Goal: Task Accomplishment & Management: Use online tool/utility

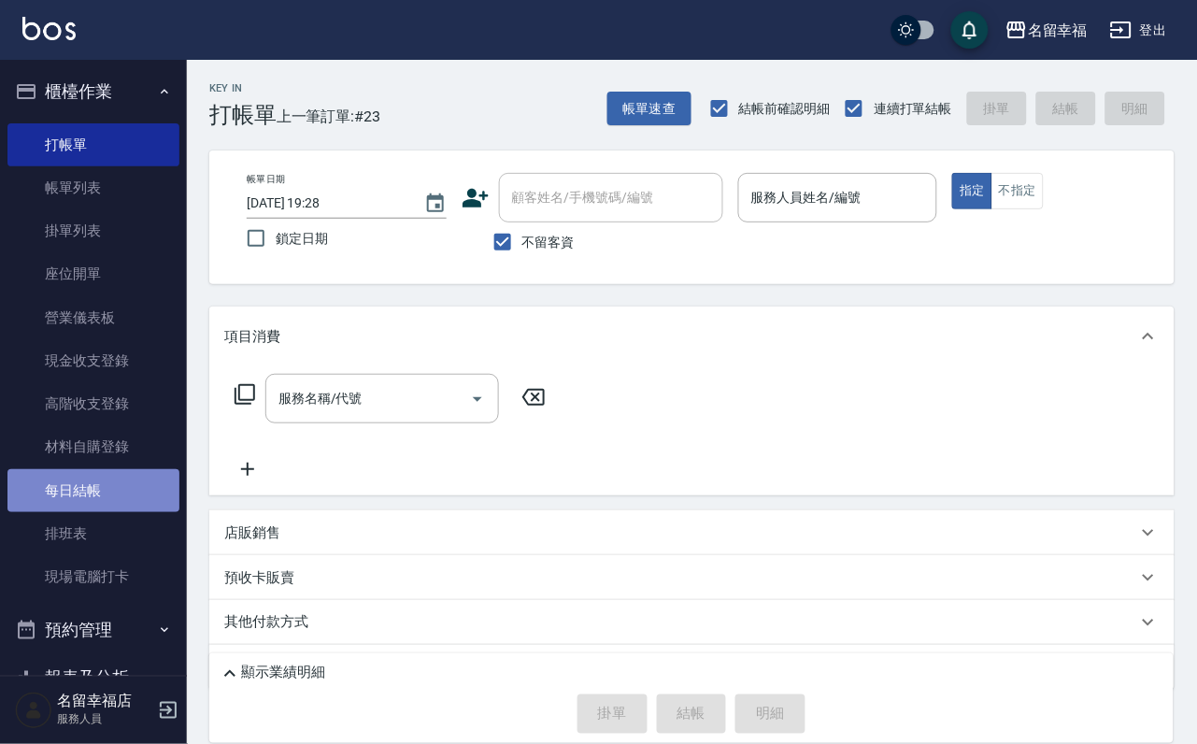
click at [107, 512] on link "每日結帳" at bounding box center [93, 490] width 172 height 43
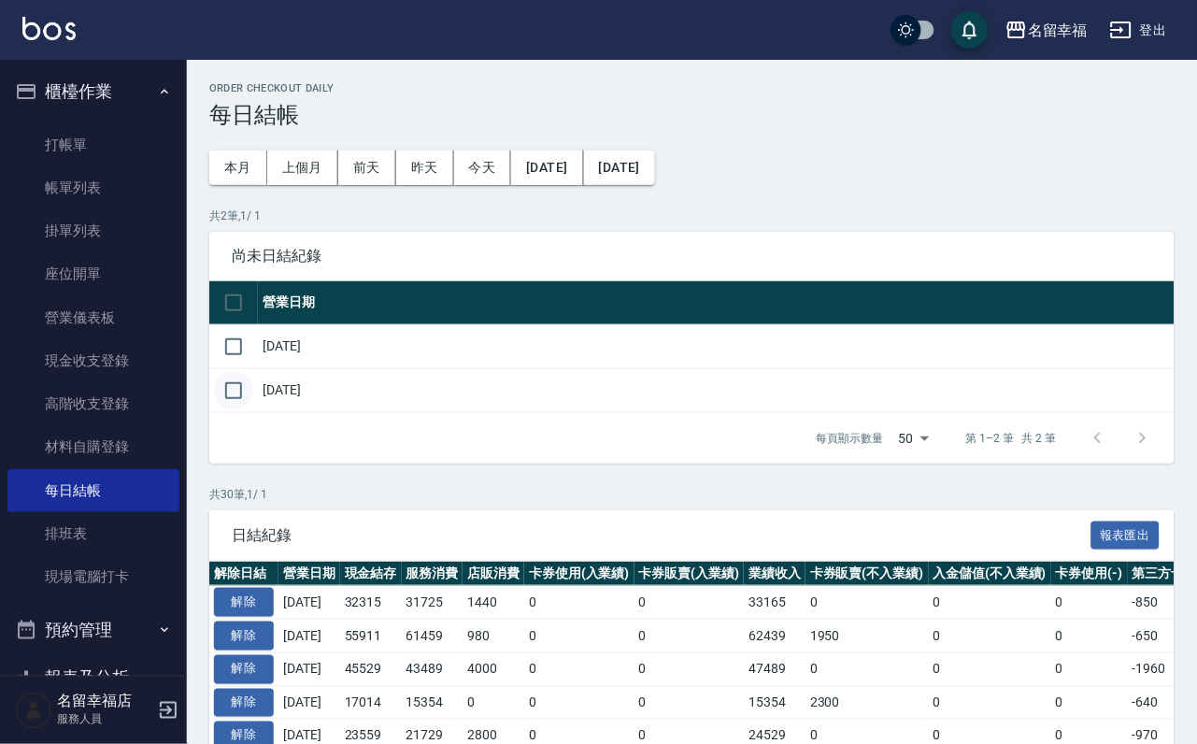
click at [252, 410] on input "checkbox" at bounding box center [233, 390] width 39 height 39
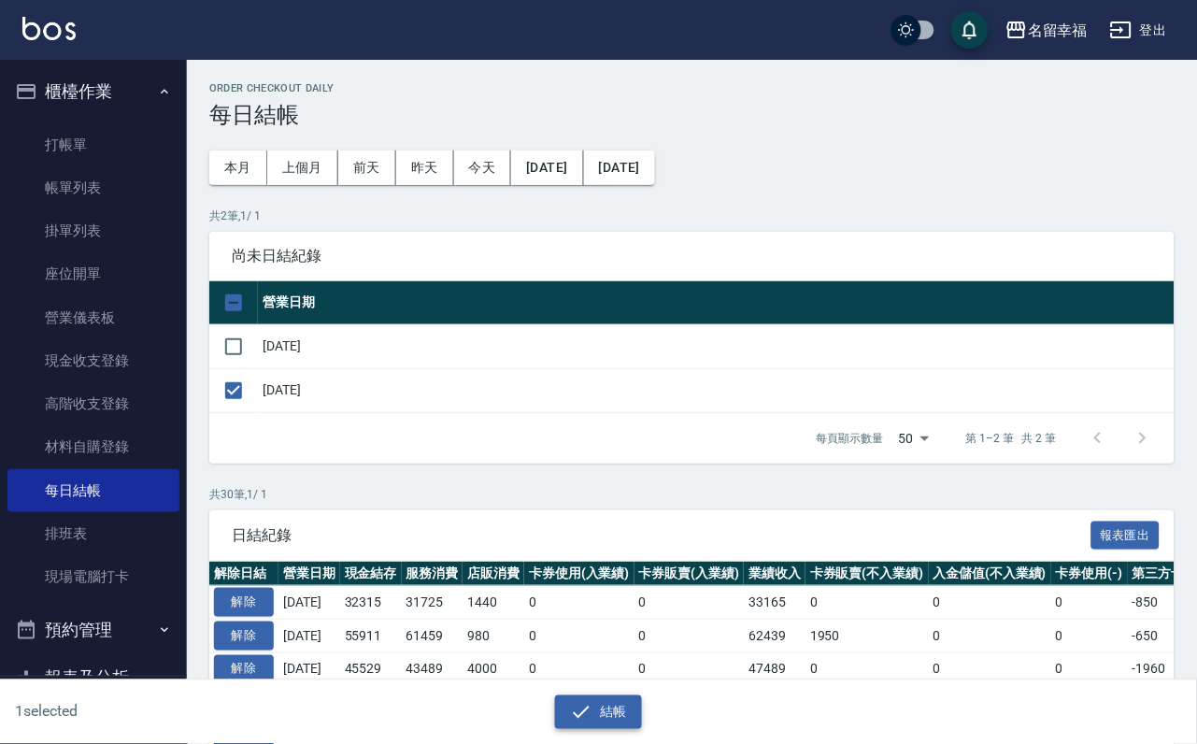
click at [618, 708] on button "結帳" at bounding box center [598, 712] width 87 height 35
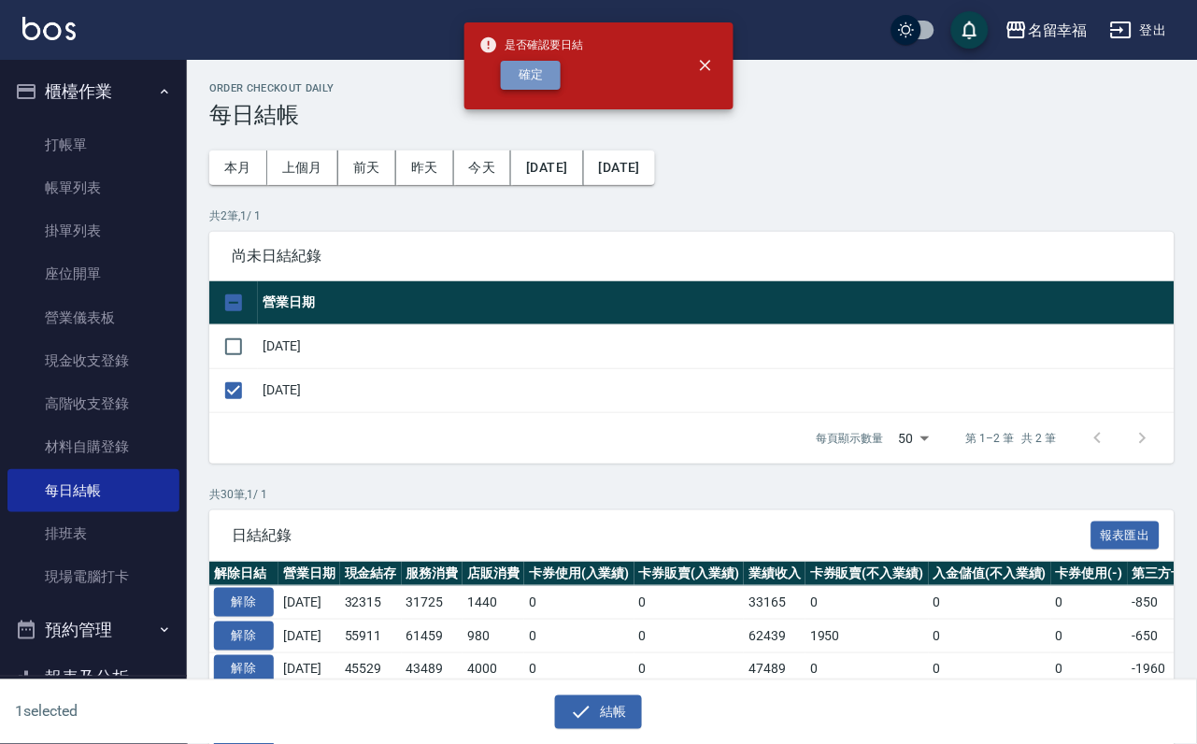
click at [526, 90] on button "確定" at bounding box center [531, 75] width 60 height 29
checkbox input "false"
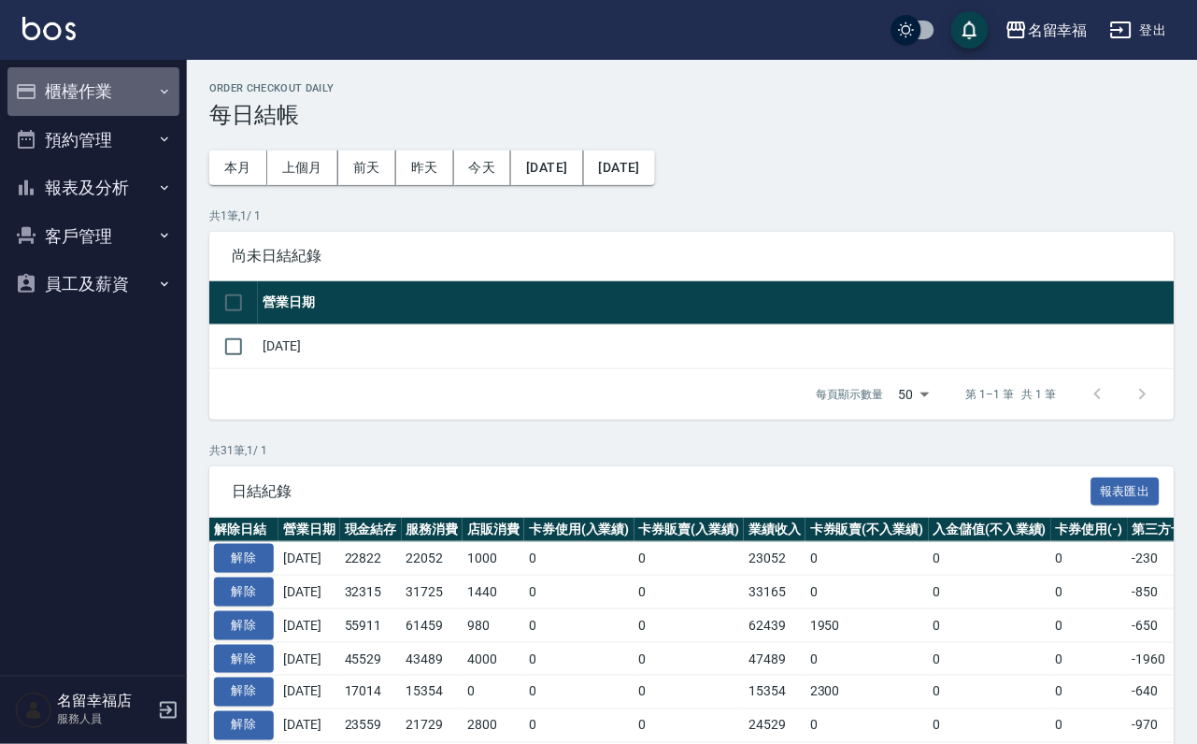
click at [96, 93] on button "櫃檯作業" at bounding box center [93, 91] width 172 height 49
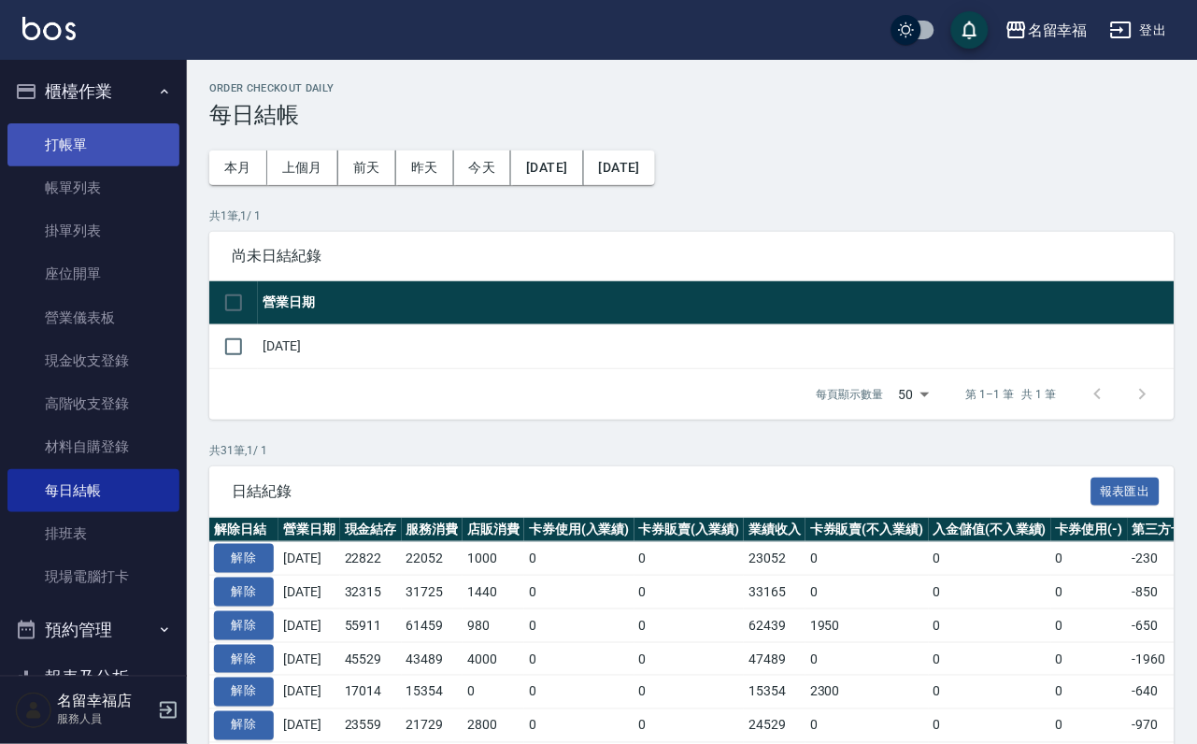
click at [98, 149] on link "打帳單" at bounding box center [93, 144] width 172 height 43
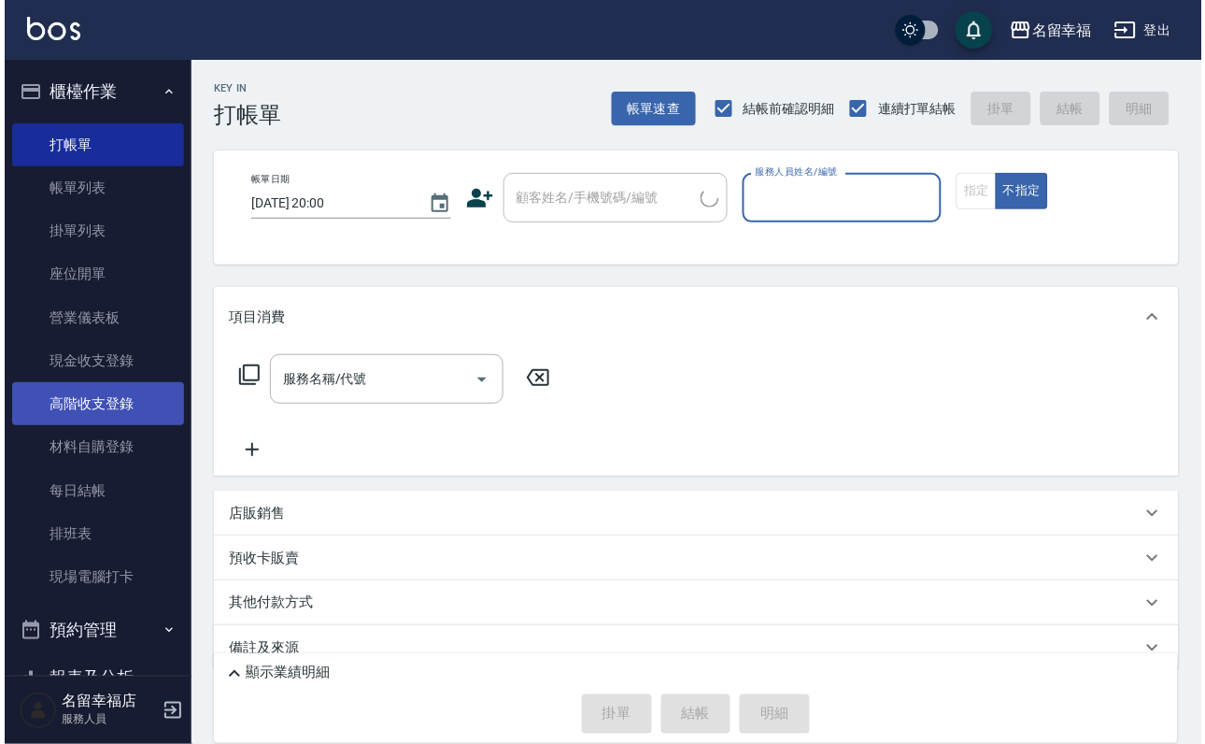
scroll to position [214, 0]
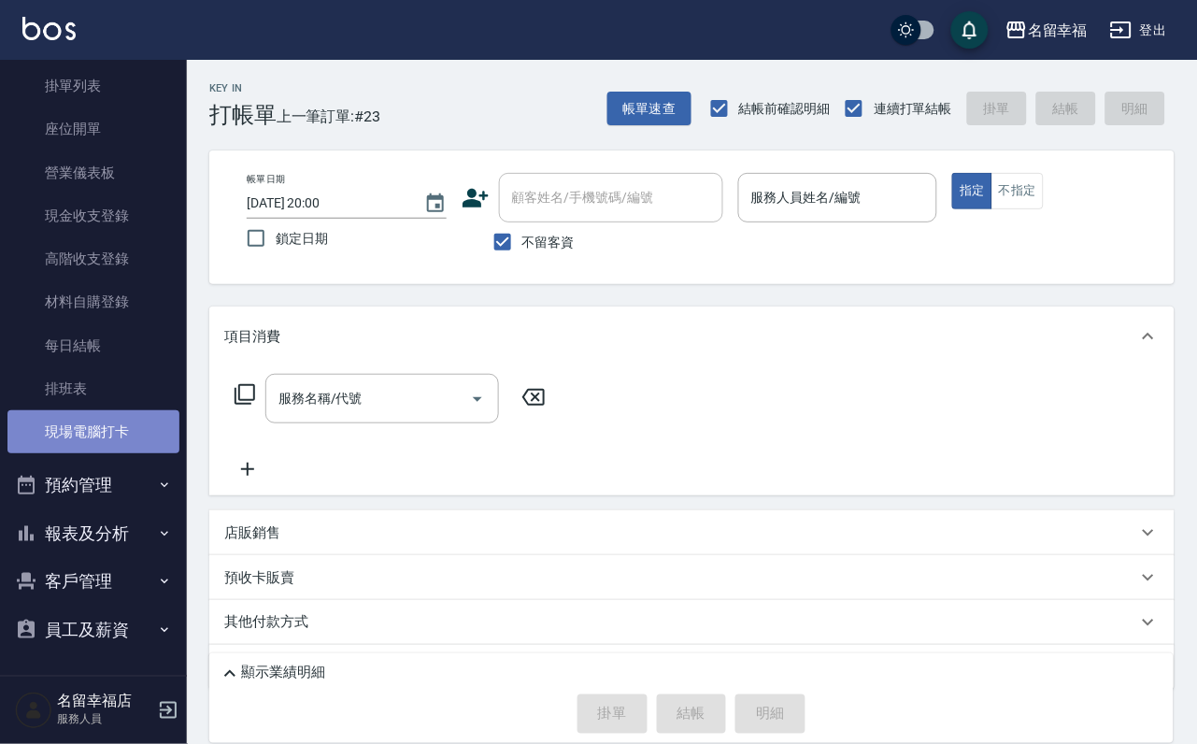
click at [122, 410] on link "現場電腦打卡" at bounding box center [93, 431] width 172 height 43
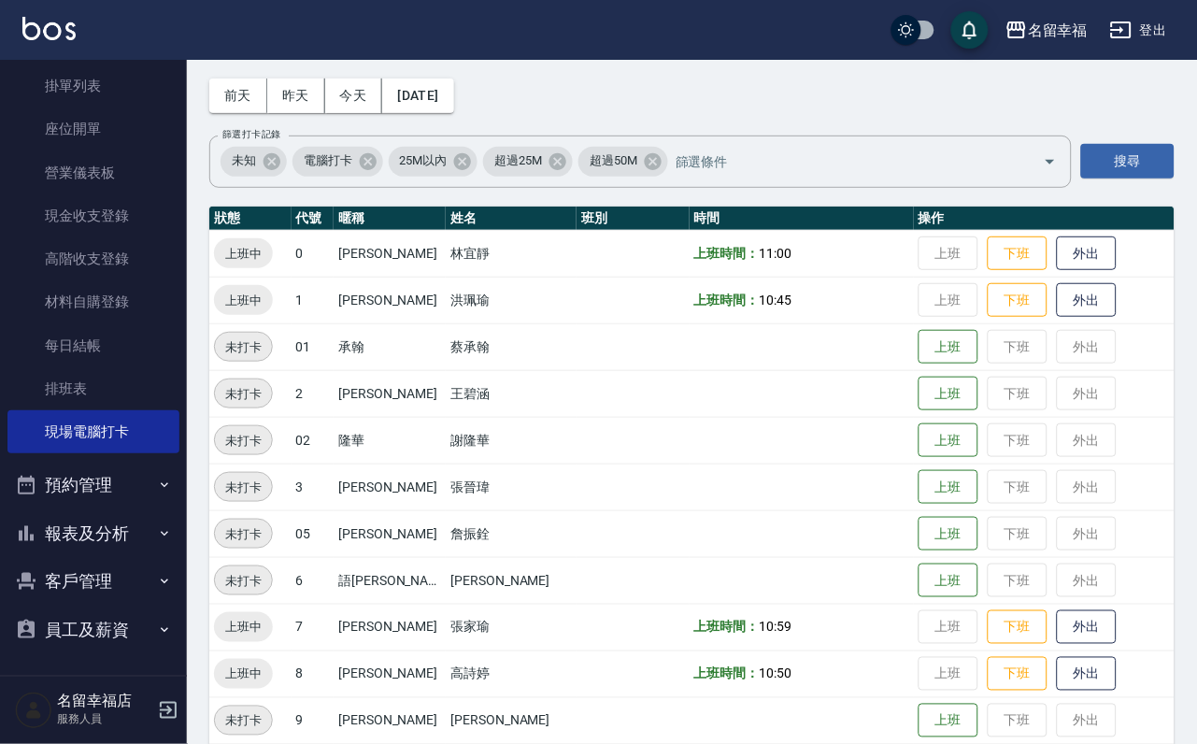
scroll to position [280, 0]
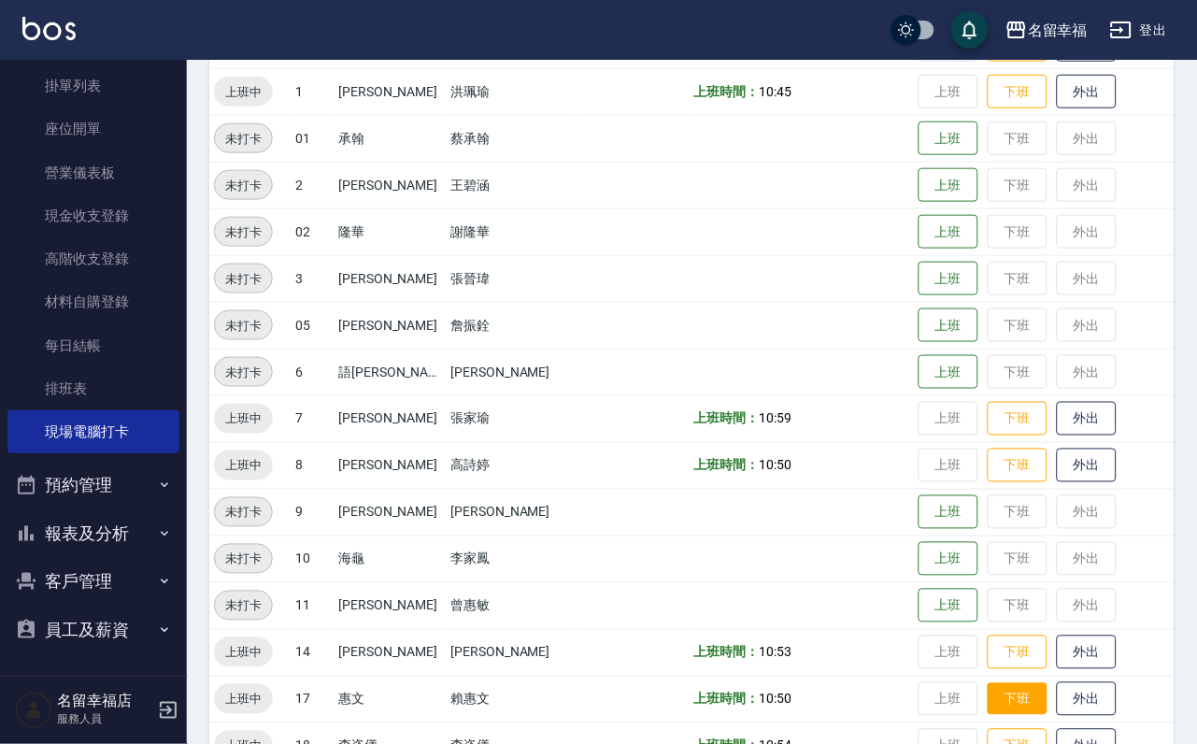
click at [1020, 706] on button "下班" at bounding box center [1018, 699] width 60 height 33
click at [997, 657] on button "下班" at bounding box center [1018, 652] width 60 height 33
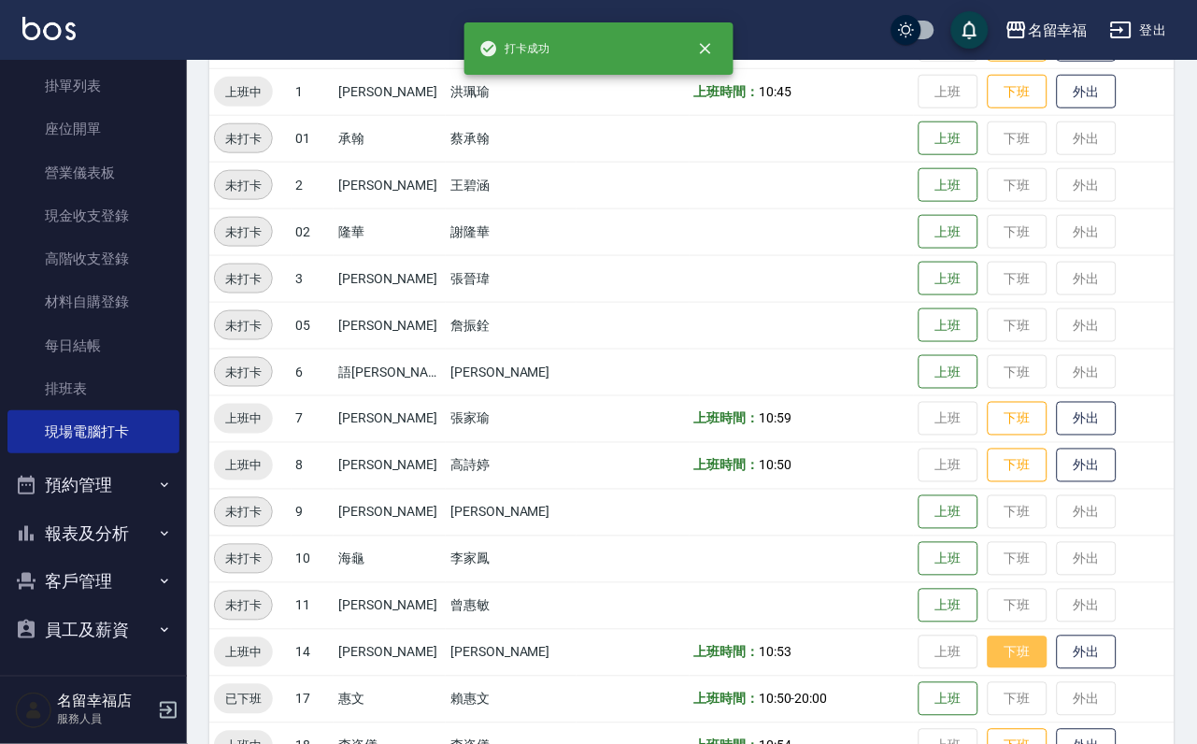
click at [997, 657] on td "上班 下班 外出" at bounding box center [1044, 652] width 261 height 47
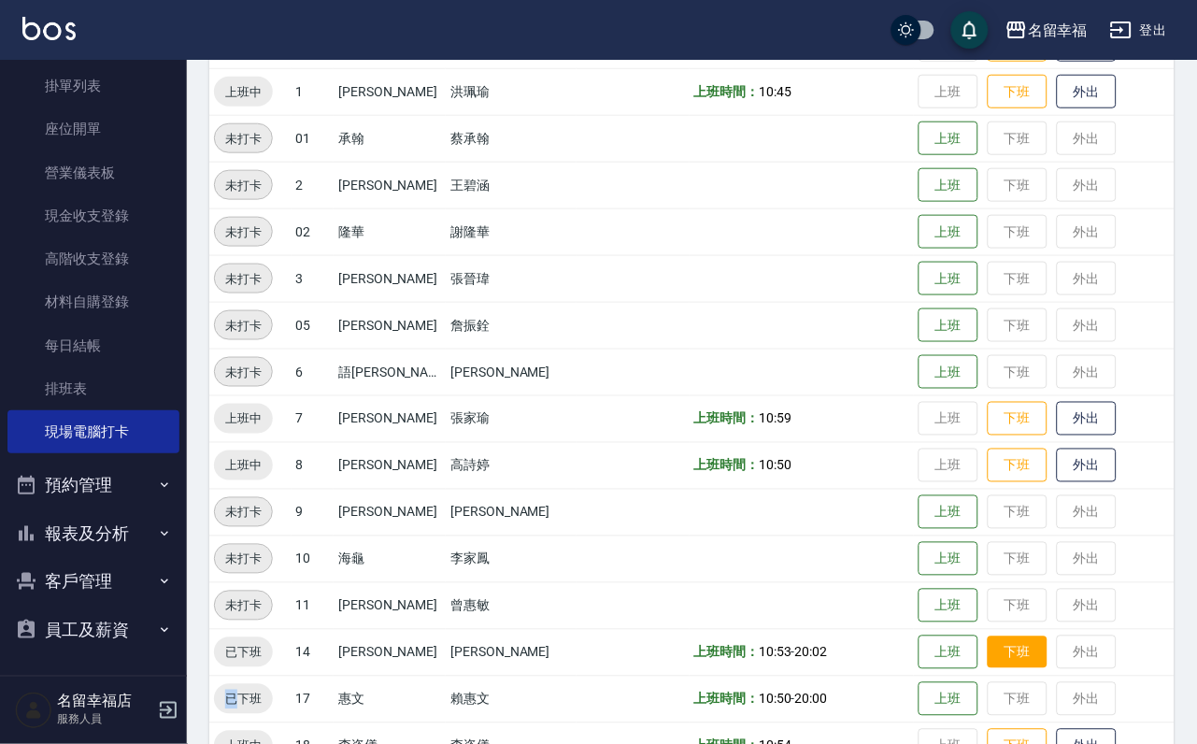
click at [997, 657] on td "上班 下班 外出" at bounding box center [1044, 652] width 261 height 47
